Goal: Task Accomplishment & Management: Use online tool/utility

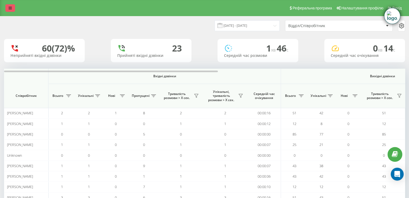
click at [11, 9] on icon at bounding box center [10, 8] width 3 height 4
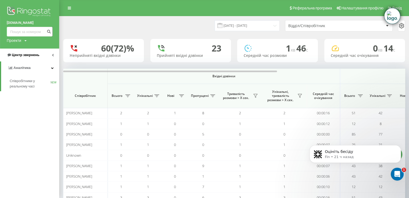
click at [29, 57] on span "Центр звернень" at bounding box center [25, 55] width 27 height 4
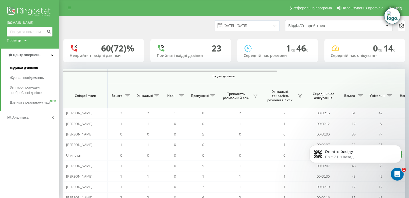
click at [31, 66] on span "Журнал дзвінків" at bounding box center [24, 68] width 28 height 5
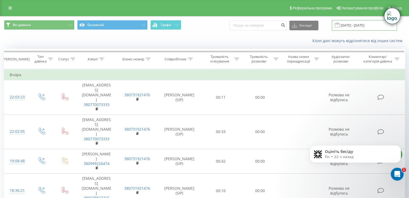
click at [363, 23] on input "[DATE] - [DATE]" at bounding box center [364, 25] width 65 height 10
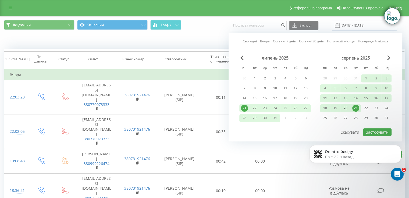
click at [344, 109] on div "20" at bounding box center [345, 108] width 7 height 7
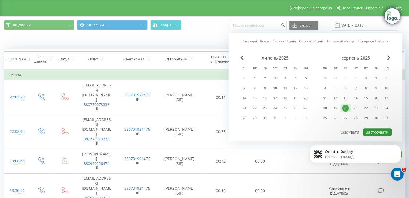
click at [372, 132] on button "Застосувати" at bounding box center [377, 132] width 28 height 8
type input "[DATE] - [DATE]"
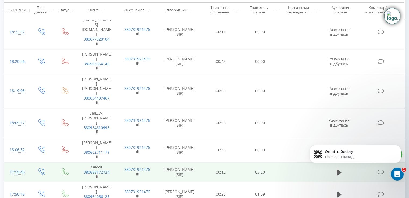
scroll to position [242, 0]
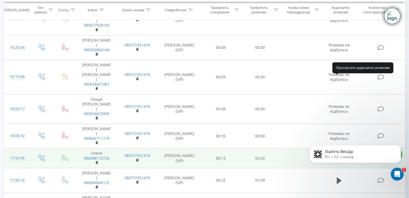
click at [338, 155] on icon at bounding box center [339, 158] width 5 height 6
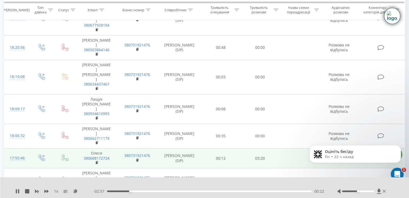
click at [338, 155] on icon at bounding box center [339, 159] width 5 height 8
click at [17, 192] on icon at bounding box center [17, 191] width 3 height 4
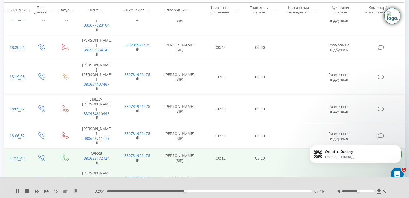
click at [340, 177] on icon at bounding box center [339, 181] width 5 height 8
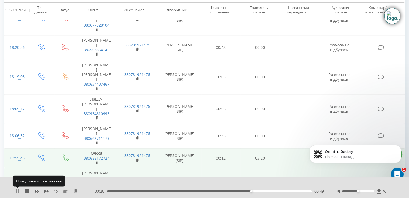
click at [17, 190] on icon at bounding box center [17, 191] width 4 height 4
